Goal: Task Accomplishment & Management: Manage account settings

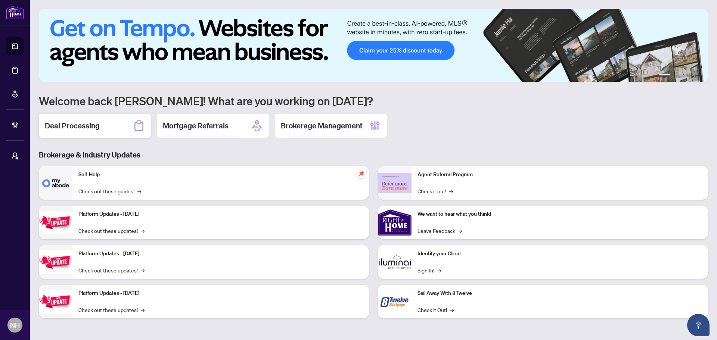
drag, startPoint x: 102, startPoint y: 126, endPoint x: 139, endPoint y: 124, distance: 37.8
click at [102, 126] on div "Deal Processing" at bounding box center [95, 126] width 112 height 24
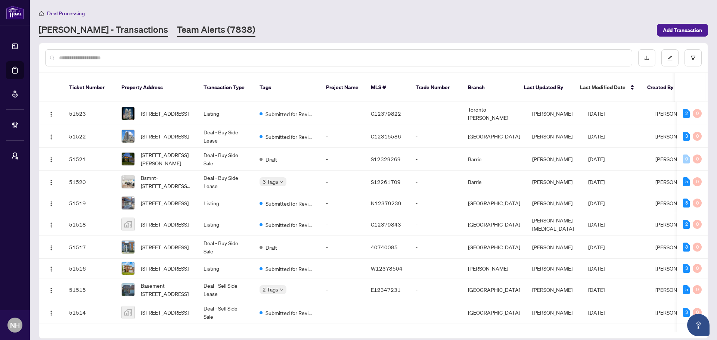
click at [177, 31] on link "Team Alerts (7838)" at bounding box center [216, 30] width 78 height 13
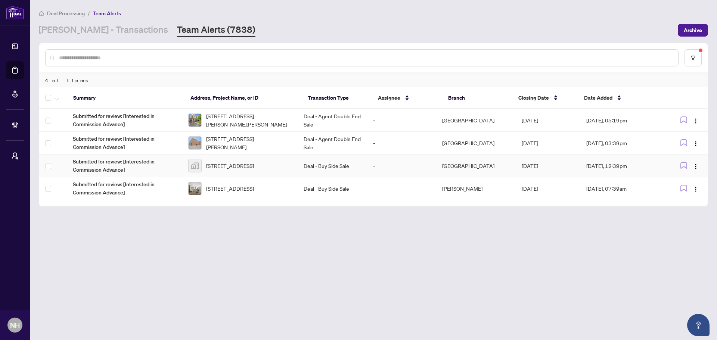
click at [251, 168] on span "[STREET_ADDRESS]" at bounding box center [230, 166] width 48 height 8
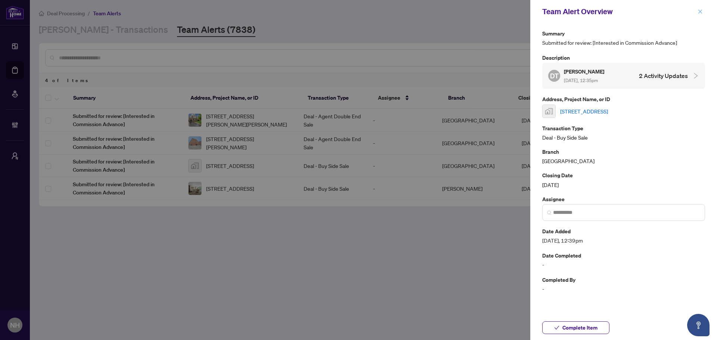
click at [700, 13] on icon "close" at bounding box center [699, 11] width 5 height 5
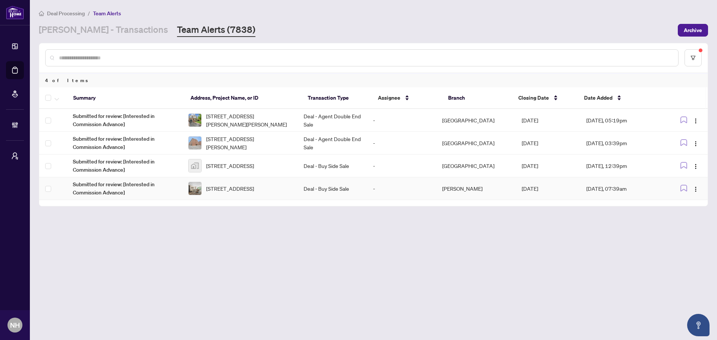
click at [367, 187] on td "Deal - Buy Side Sale" at bounding box center [332, 188] width 69 height 23
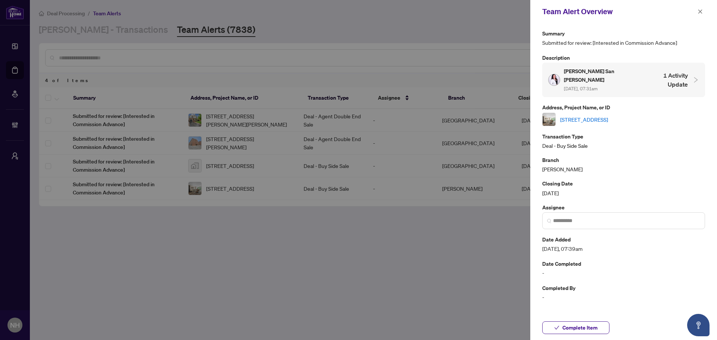
click at [608, 115] on link "[STREET_ADDRESS]" at bounding box center [584, 119] width 48 height 8
click at [702, 7] on span "button" at bounding box center [699, 12] width 5 height 12
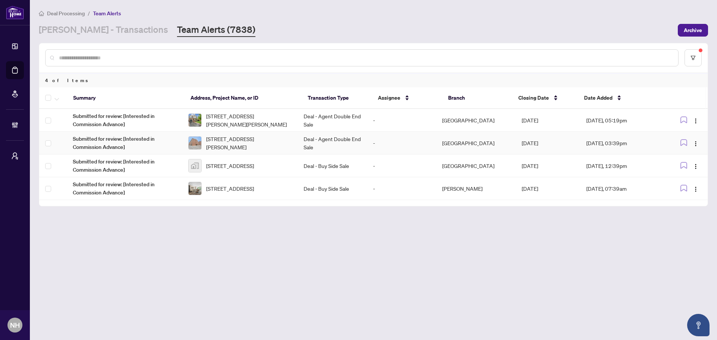
click at [267, 144] on span "[STREET_ADDRESS][PERSON_NAME]" at bounding box center [249, 143] width 86 height 16
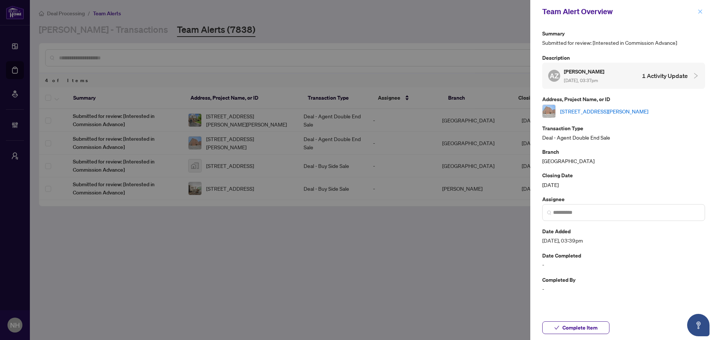
click at [700, 8] on span "button" at bounding box center [699, 12] width 5 height 12
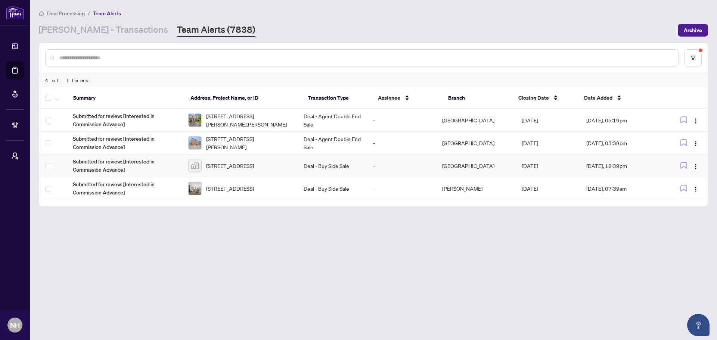
click at [224, 164] on span "[STREET_ADDRESS]" at bounding box center [230, 166] width 48 height 8
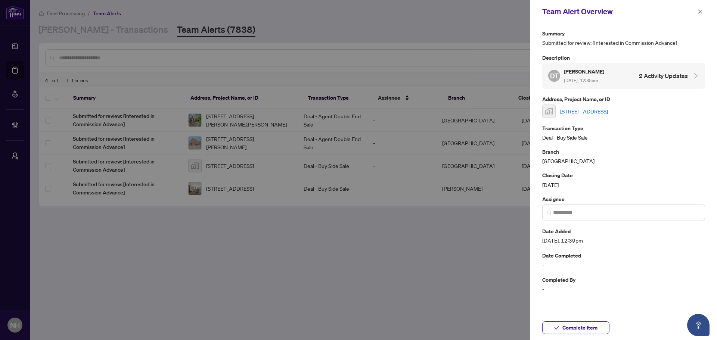
click at [591, 112] on link "[STREET_ADDRESS]" at bounding box center [584, 111] width 48 height 8
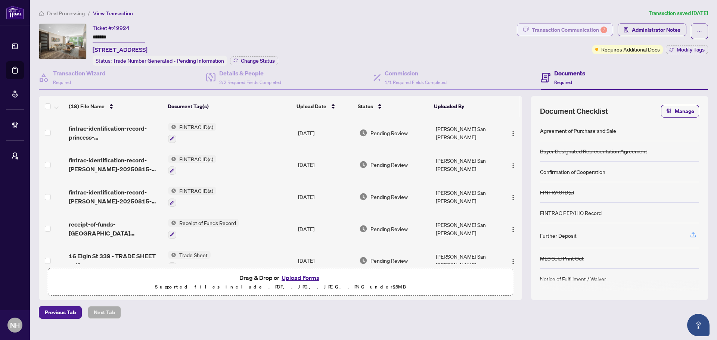
click at [562, 30] on div "Transaction Communication 7" at bounding box center [569, 30] width 75 height 12
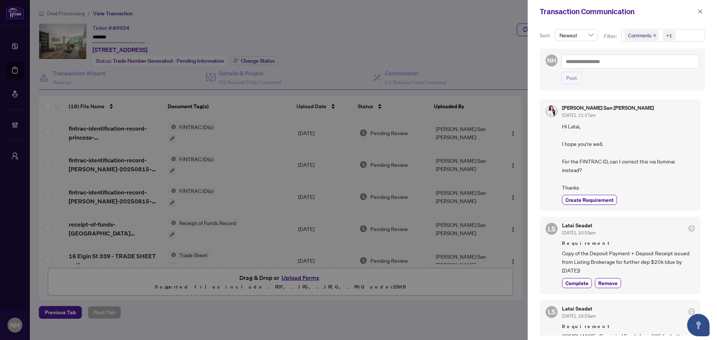
click at [653, 36] on icon "close" at bounding box center [655, 36] width 4 height 4
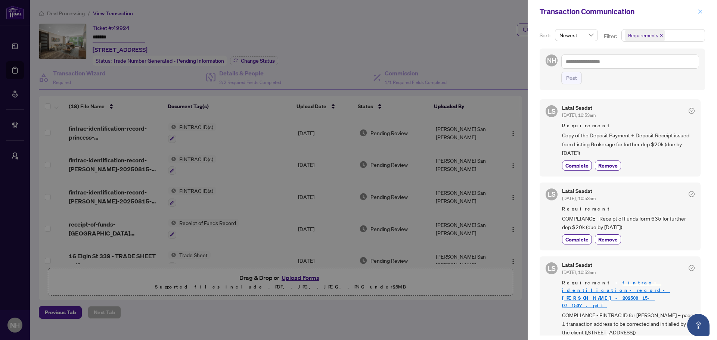
click at [702, 10] on icon "close" at bounding box center [700, 11] width 4 height 4
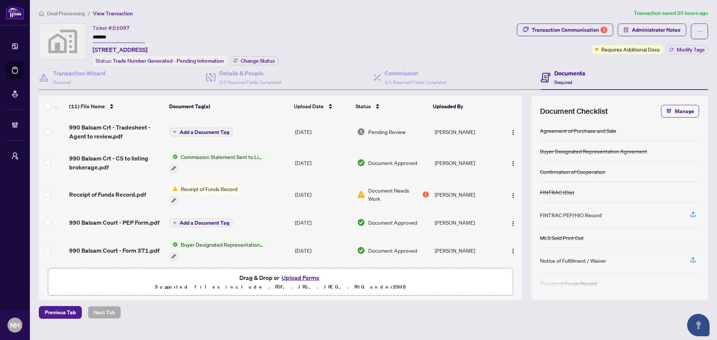
scroll to position [37, 0]
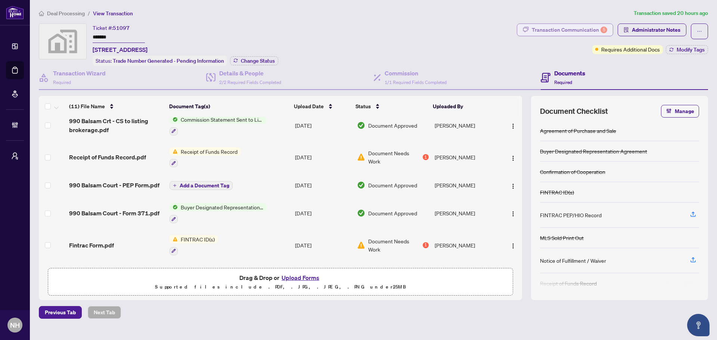
click at [550, 31] on div "Transaction Communication 5" at bounding box center [569, 30] width 75 height 12
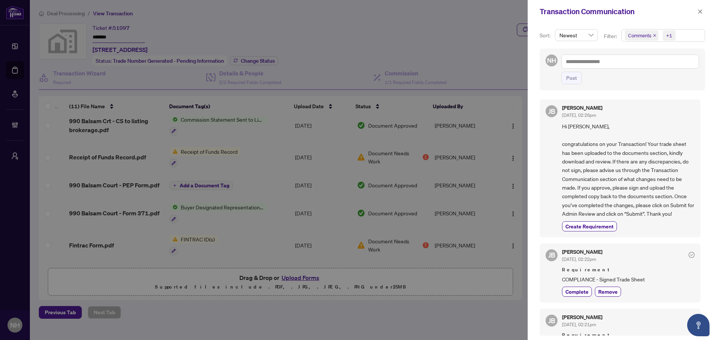
click at [653, 35] on icon "close" at bounding box center [655, 36] width 4 height 4
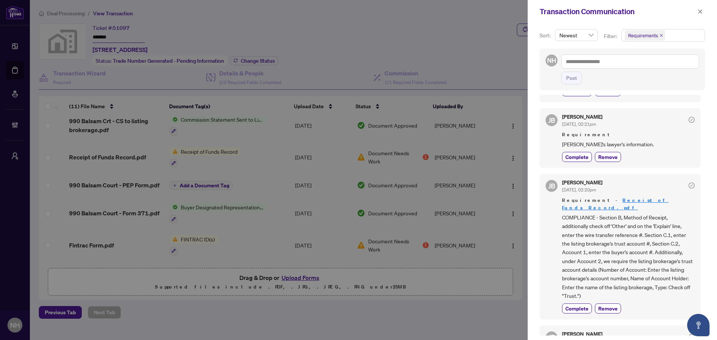
scroll to position [67, 0]
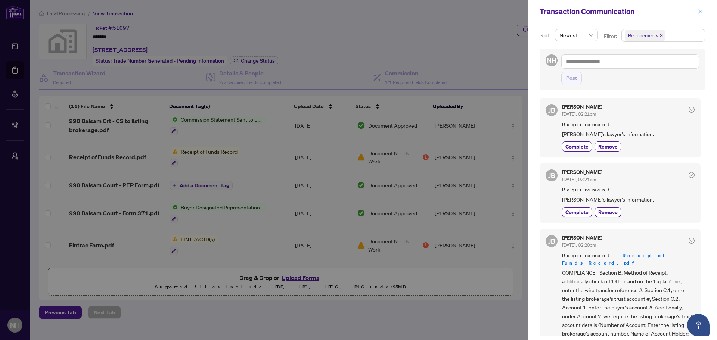
click at [701, 11] on icon "close" at bounding box center [700, 11] width 4 height 4
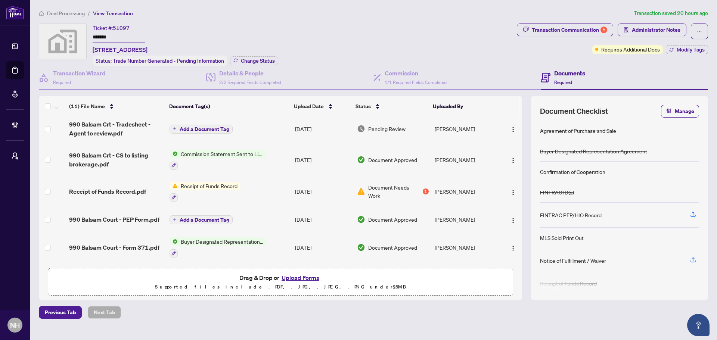
scroll to position [0, 0]
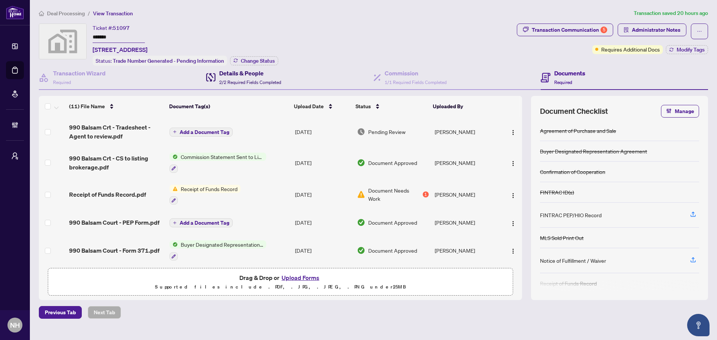
click at [257, 85] on div "Details & People 2/2 Required Fields Completed" at bounding box center [250, 78] width 62 height 18
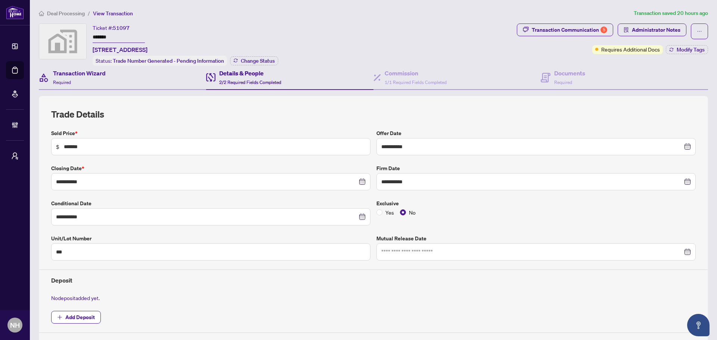
click at [130, 76] on div "Transaction Wizard Required" at bounding box center [122, 78] width 167 height 24
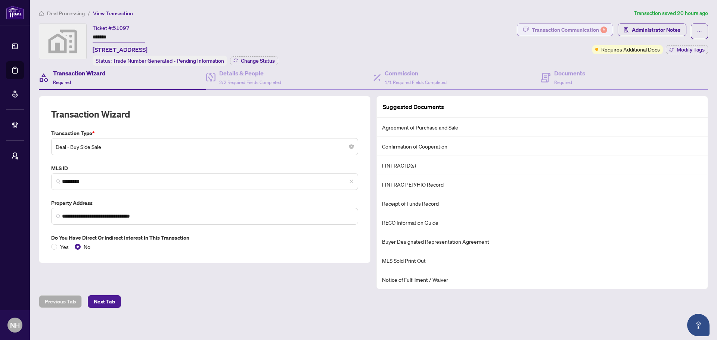
click at [549, 27] on div "Transaction Communication 5" at bounding box center [569, 30] width 75 height 12
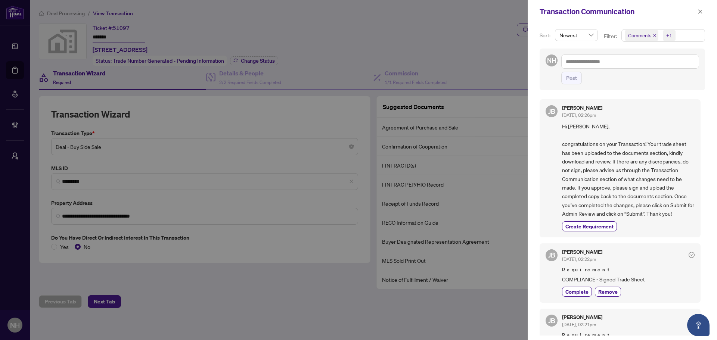
click at [653, 35] on icon "close" at bounding box center [654, 35] width 3 height 3
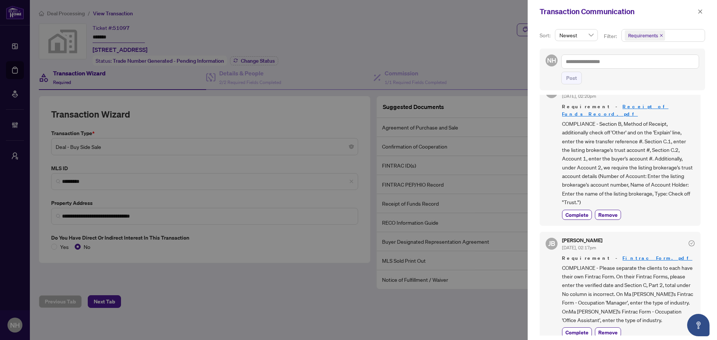
scroll to position [216, 0]
click at [697, 12] on button "button" at bounding box center [700, 11] width 10 height 9
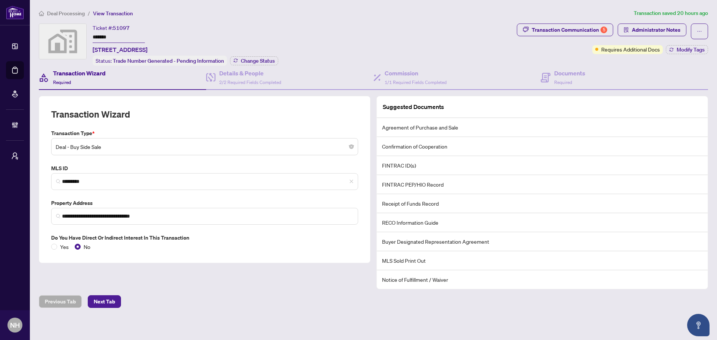
click at [56, 10] on span "Deal Processing" at bounding box center [66, 13] width 38 height 7
